Goal: Find specific page/section: Find specific page/section

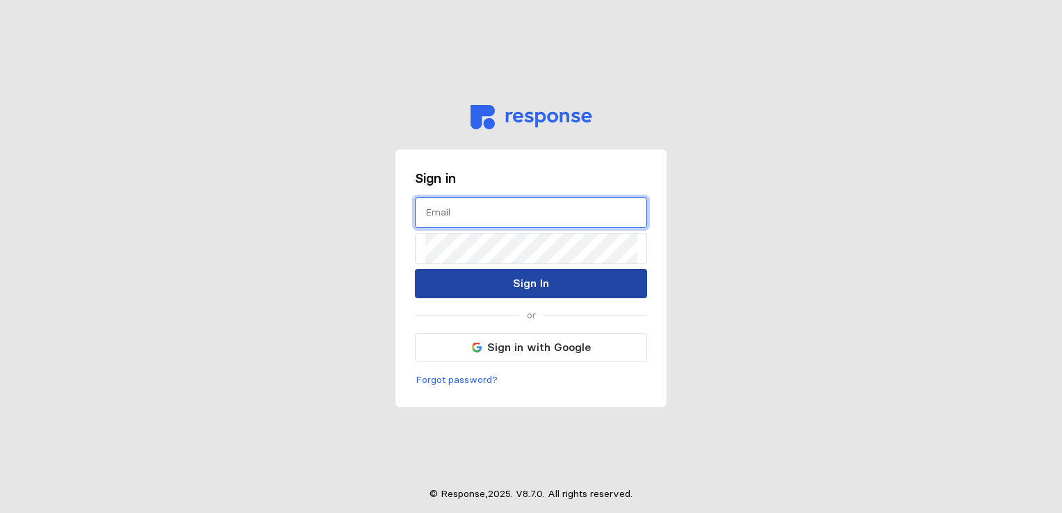
type input "[EMAIL_ADDRESS][DOMAIN_NAME]"
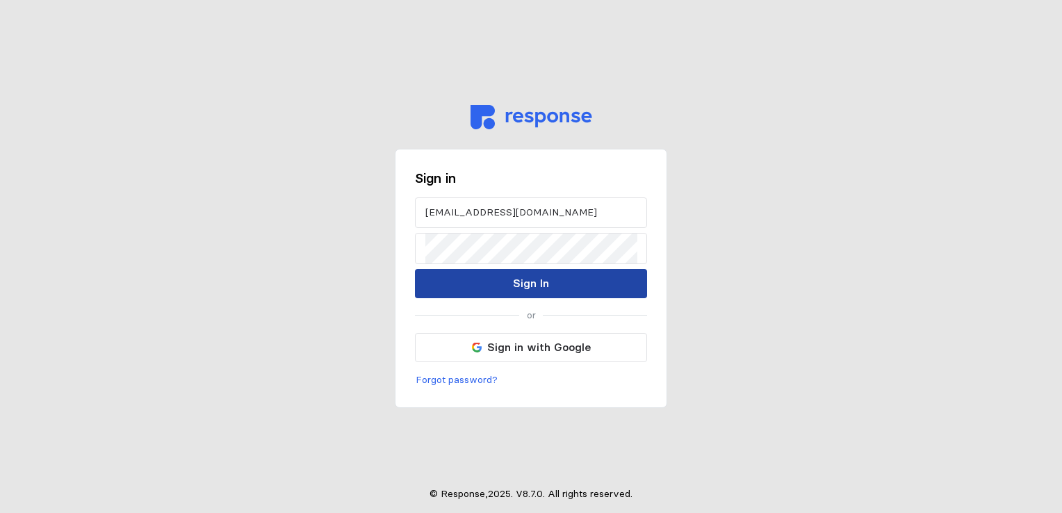
click at [567, 291] on button "Sign In" at bounding box center [531, 283] width 232 height 29
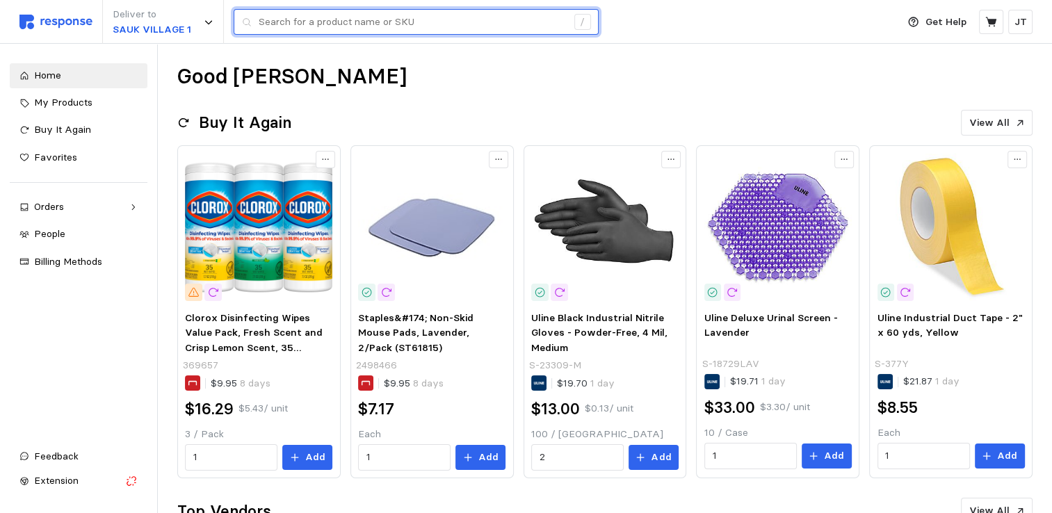
click at [338, 27] on input "text" at bounding box center [413, 22] width 308 height 25
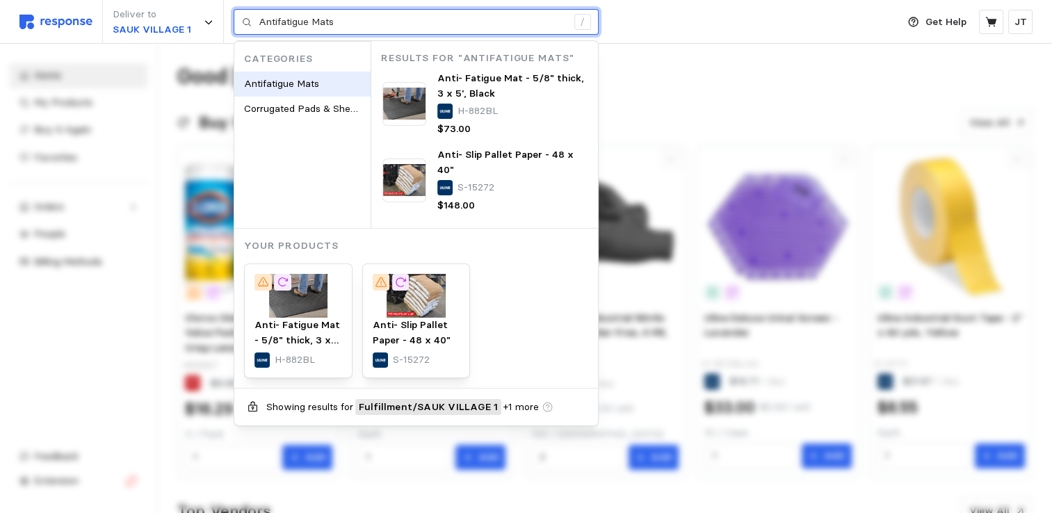
click at [342, 76] on div "Antifatigue Mats" at bounding box center [302, 84] width 136 height 25
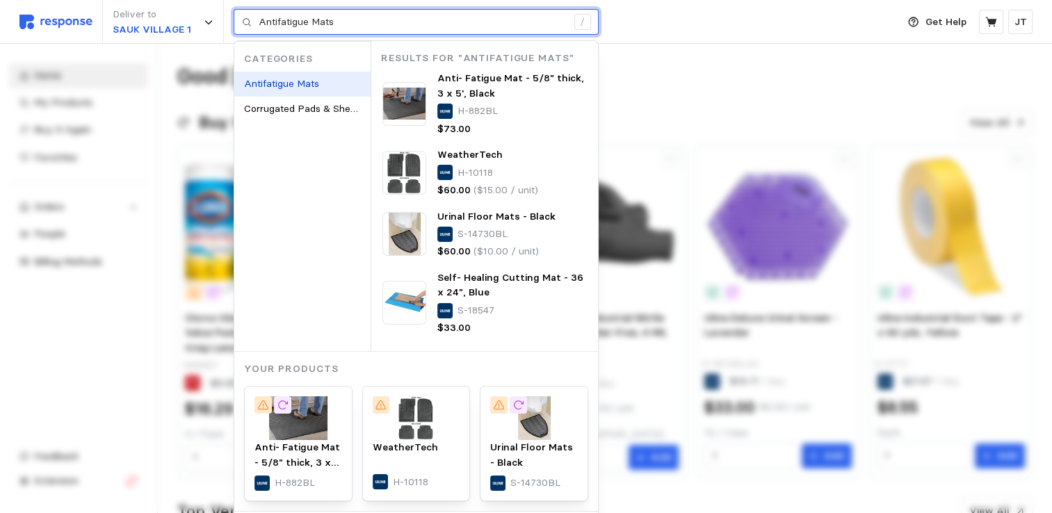
type input "anti skid ma"
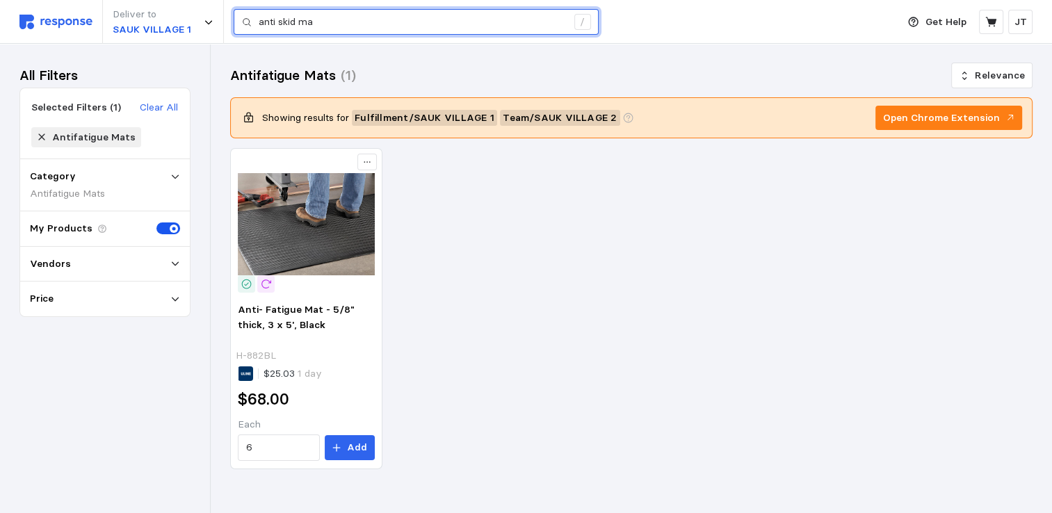
click at [366, 18] on input "anti skid ma" at bounding box center [413, 22] width 308 height 25
